Goal: Task Accomplishment & Management: Manage account settings

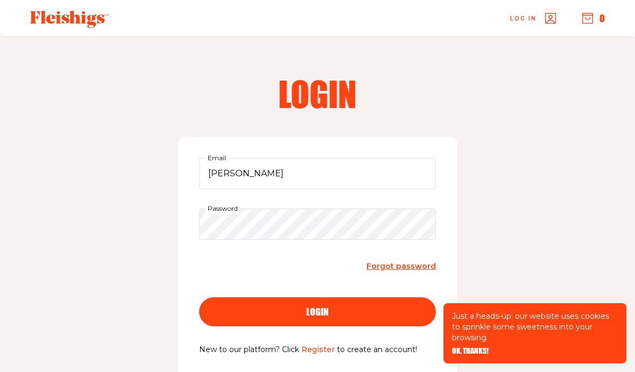
type input "Bracha Sabbah"
click at [318, 311] on button "login" at bounding box center [317, 312] width 237 height 29
click at [318, 327] on button "login" at bounding box center [317, 312] width 237 height 29
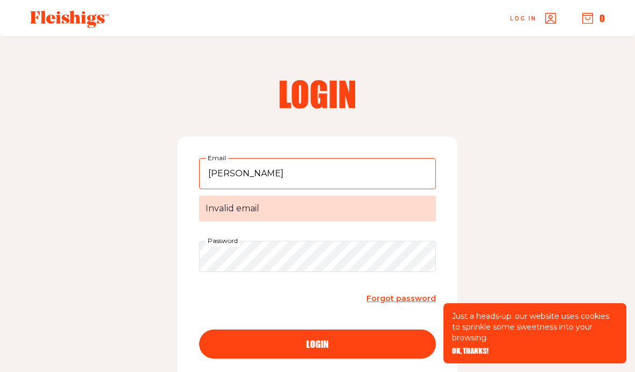
scroll to position [101, 0]
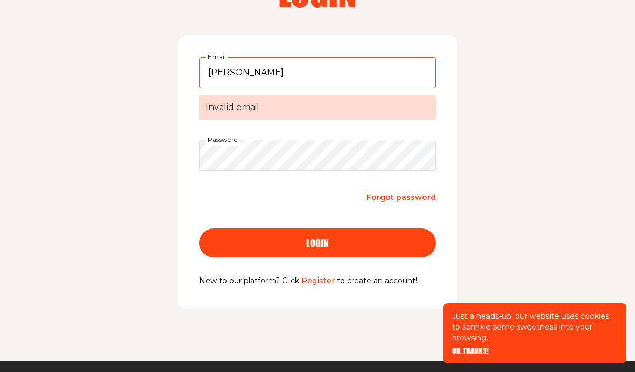
click at [304, 244] on div "login" at bounding box center [318, 243] width 194 height 10
type input "Be"
type input "benousab@gmail.com"
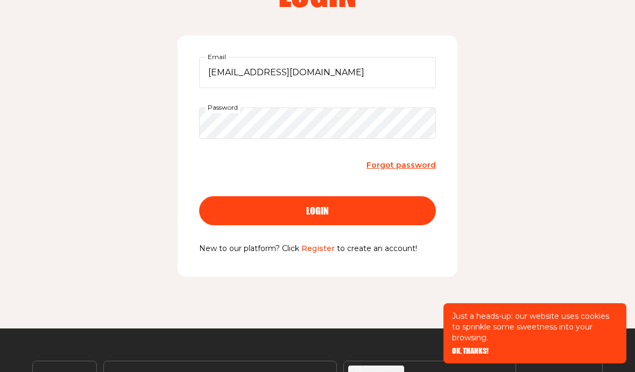
click at [320, 214] on span "login" at bounding box center [317, 211] width 23 height 10
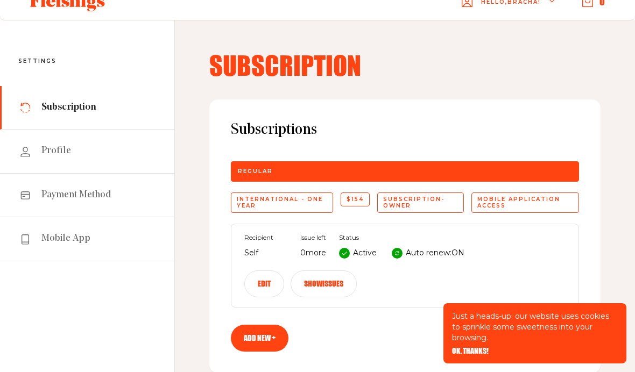
scroll to position [17, 0]
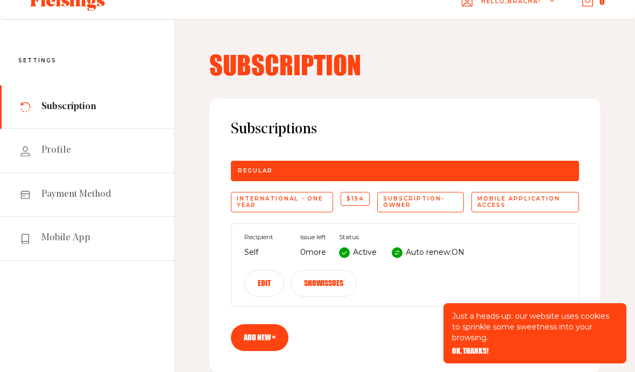
click at [260, 281] on button "Edit" at bounding box center [264, 283] width 40 height 27
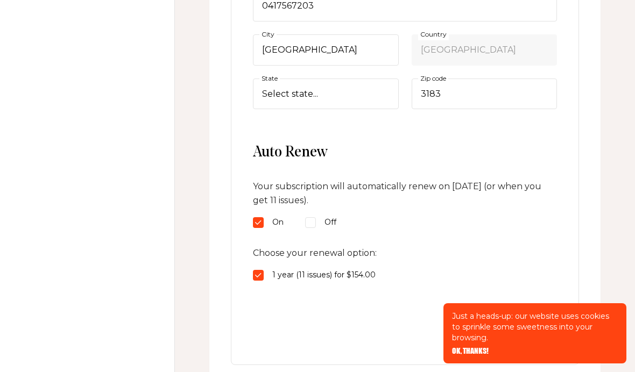
scroll to position [438, 0]
click at [308, 223] on input "Off" at bounding box center [310, 221] width 11 height 11
radio input "true"
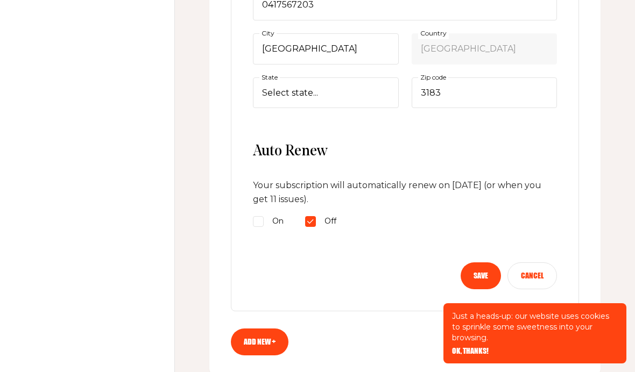
click at [471, 271] on button "Save" at bounding box center [481, 276] width 40 height 27
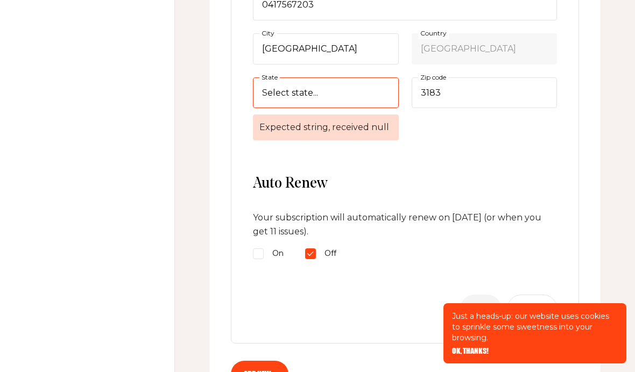
select select "Victoria"
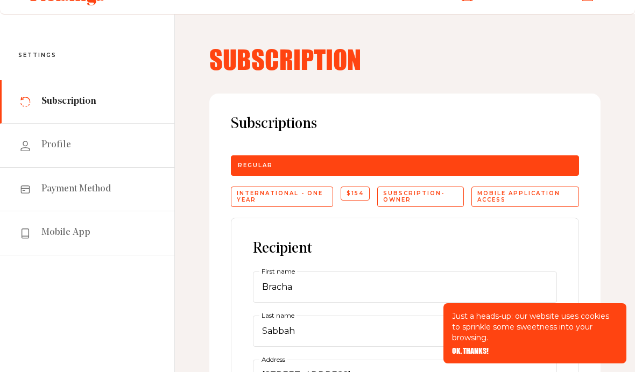
scroll to position [0, 0]
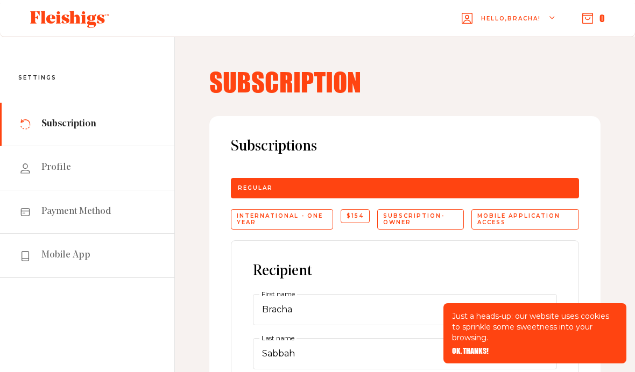
click at [83, 205] on link "Payment Method" at bounding box center [87, 213] width 174 height 44
